Goal: Find specific page/section: Find specific page/section

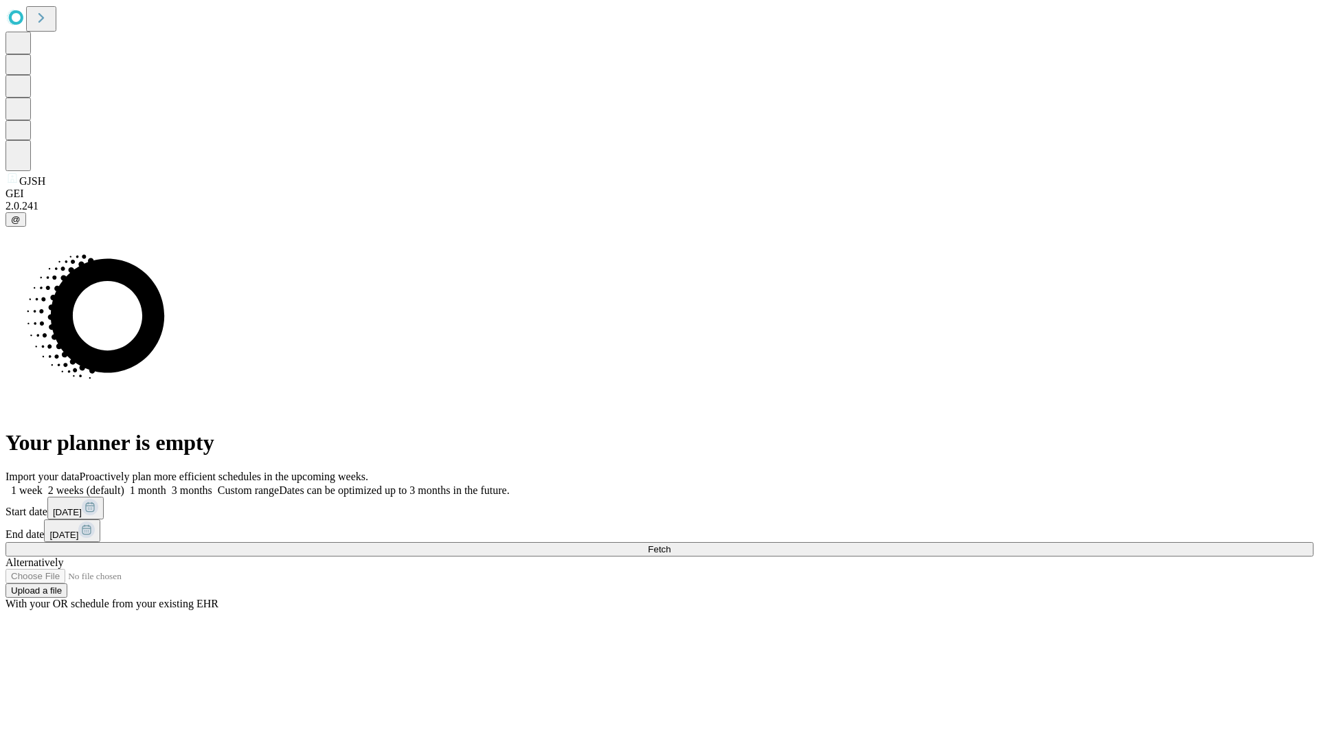
click at [671, 544] on span "Fetch" at bounding box center [659, 549] width 23 height 10
